Goal: Entertainment & Leisure: Browse casually

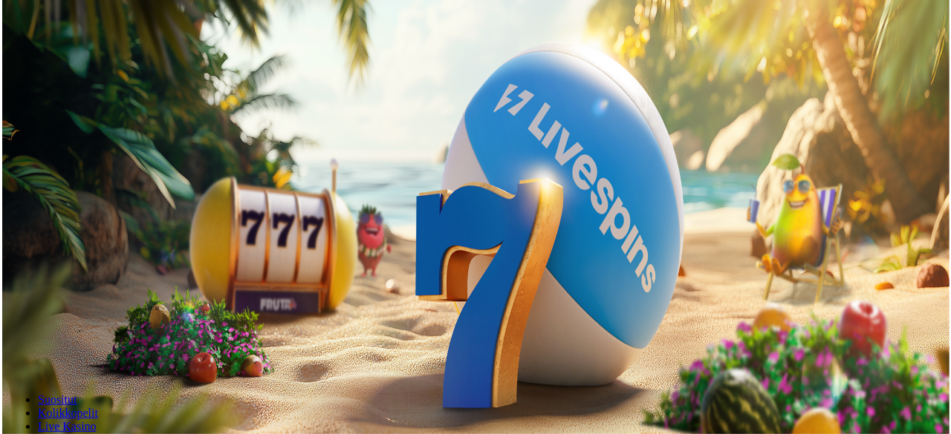
scroll to position [129, 0]
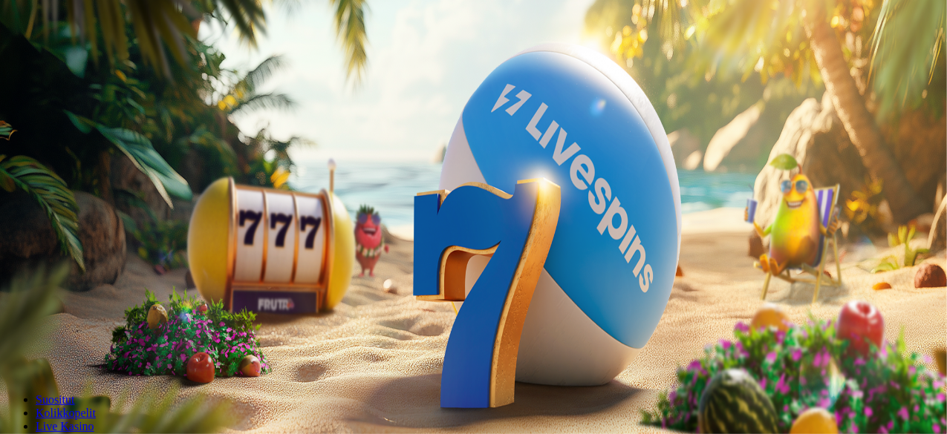
type input "******"
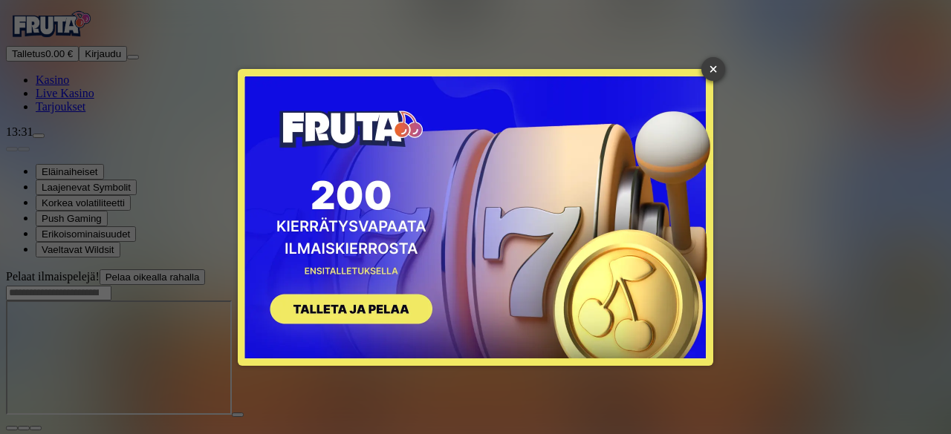
click at [709, 73] on link "×" at bounding box center [713, 69] width 24 height 24
